Goal: Task Accomplishment & Management: Use online tool/utility

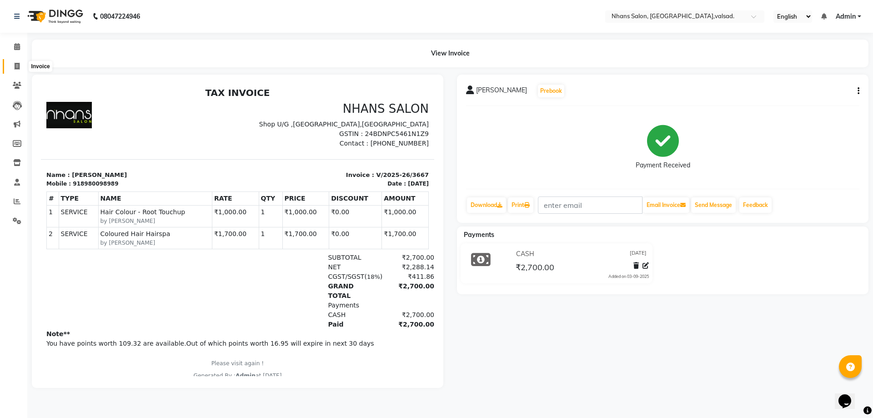
click at [15, 66] on icon at bounding box center [17, 66] width 5 height 7
select select "3706"
select select "service"
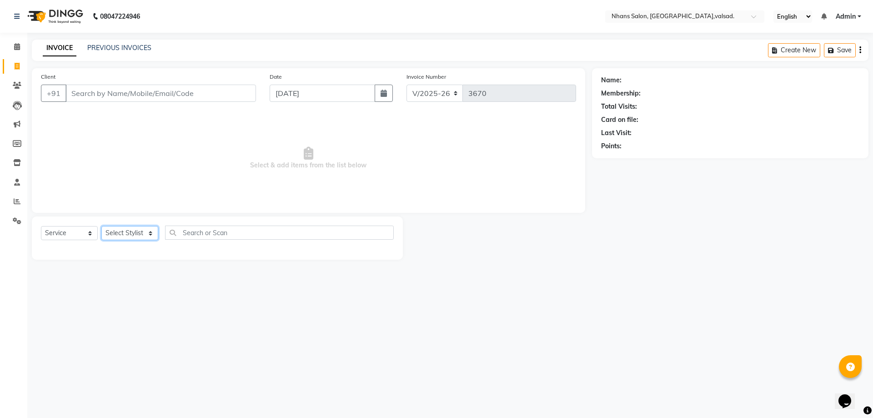
click at [109, 234] on select "Select Stylist" at bounding box center [129, 233] width 57 height 14
select select "52827"
click at [101, 226] on select "Select Stylist [PERSON_NAME] DIVYA [PERSON_NAME] [PERSON_NAME] MEET OWAIS PALAK…" at bounding box center [129, 233] width 57 height 14
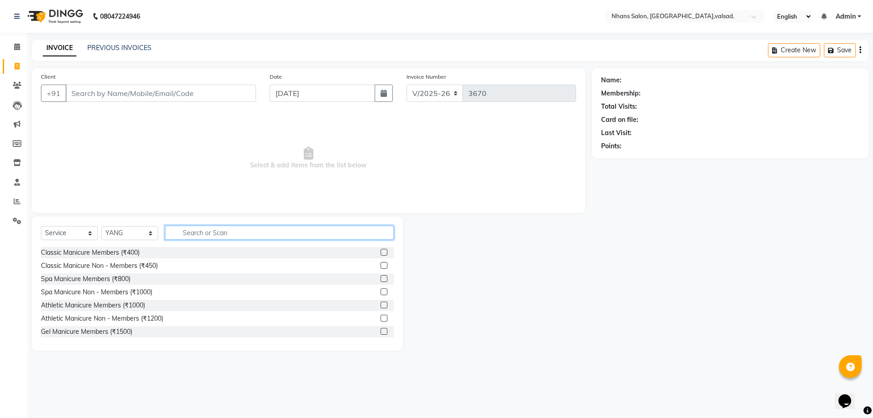
click at [186, 231] on input "text" at bounding box center [279, 233] width 229 height 14
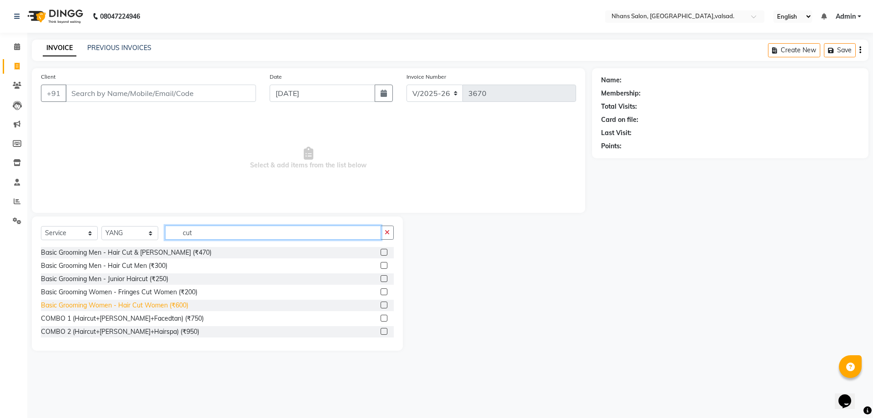
type input "cut"
click at [153, 308] on div "Basic Grooming Women - Hair Cut Women (₹600)" at bounding box center [114, 306] width 147 height 10
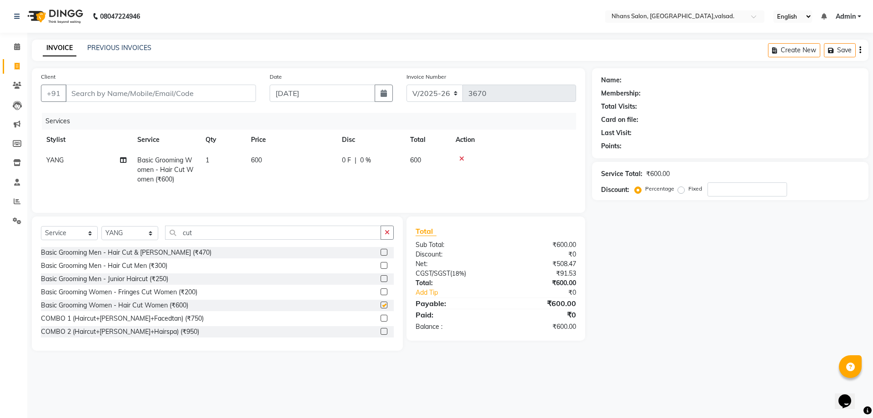
checkbox input "false"
click at [191, 91] on input "Client" at bounding box center [160, 93] width 191 height 17
